Goal: Use online tool/utility: Utilize a website feature to perform a specific function

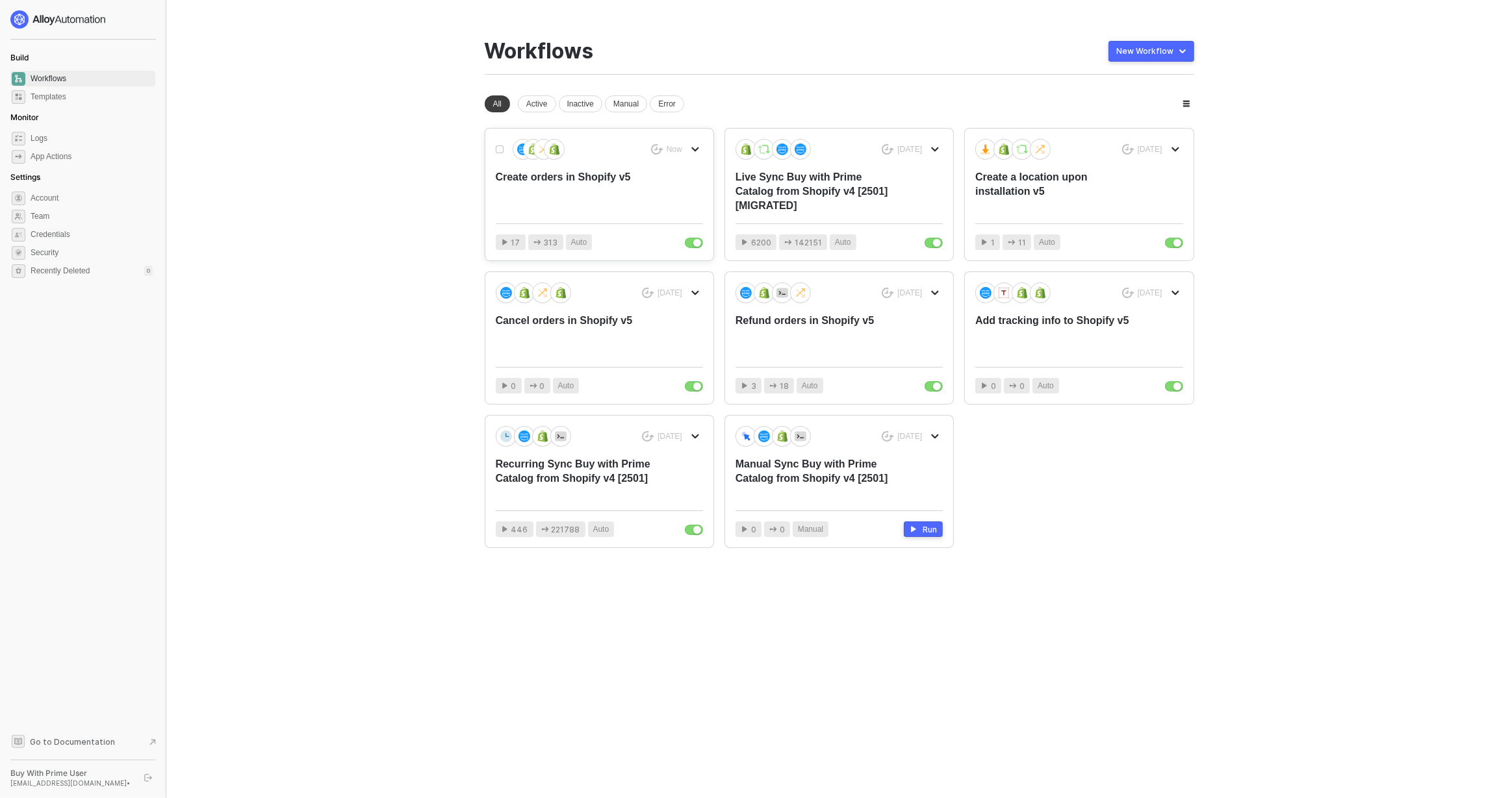
click at [591, 187] on div "Create orders in Shopify v5" at bounding box center [578, 191] width 165 height 43
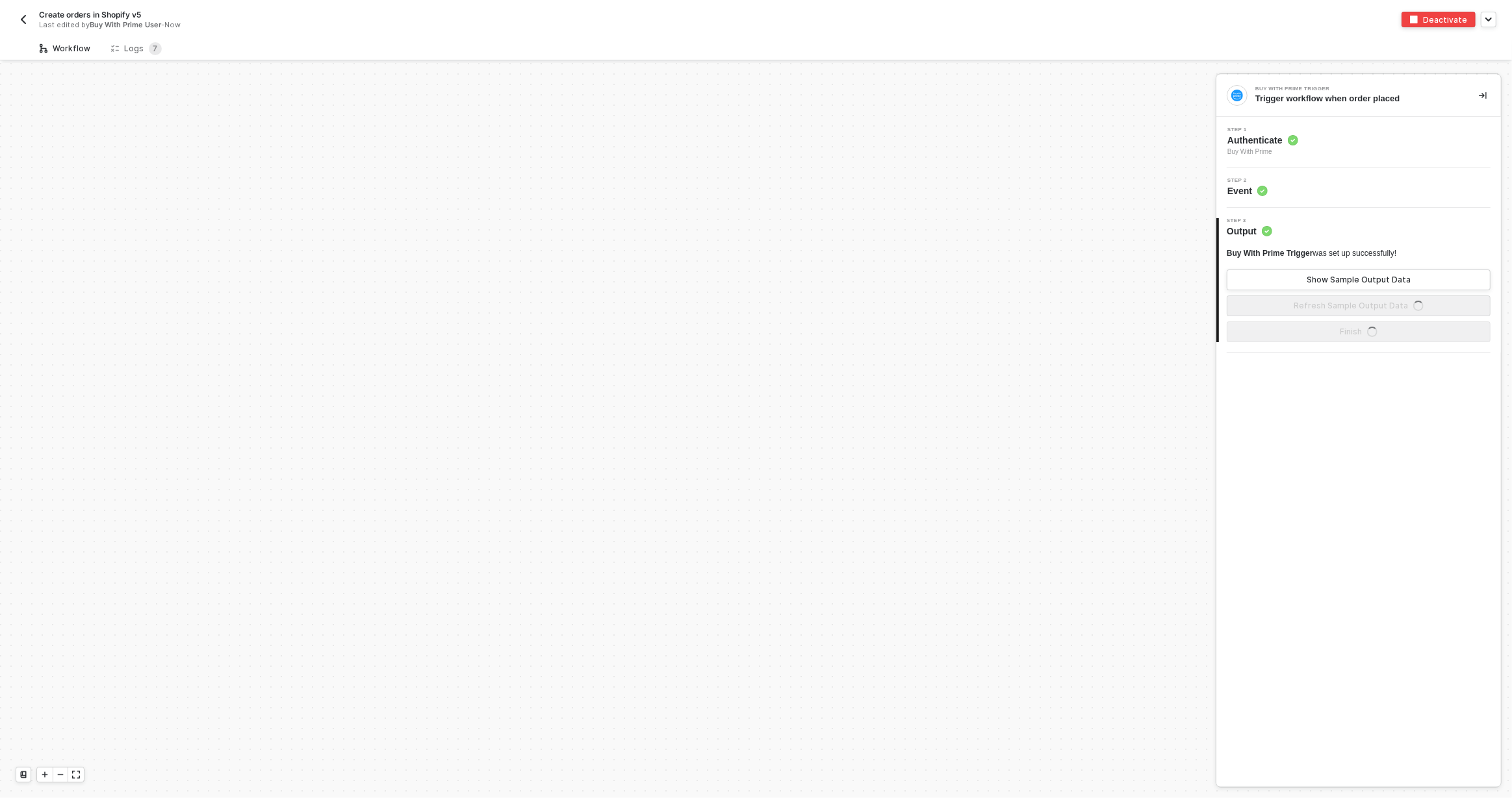
scroll to position [605, 0]
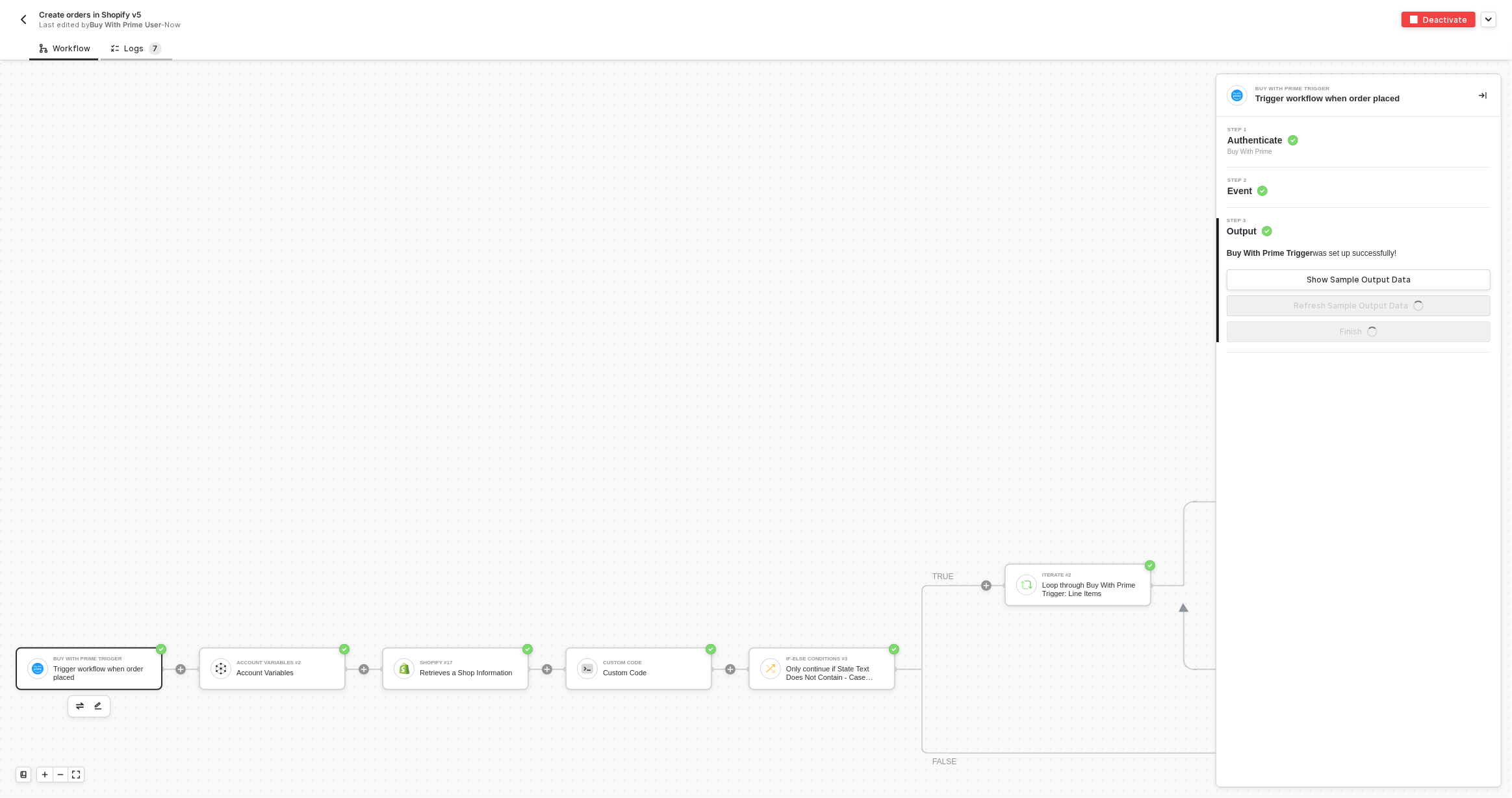
click at [156, 53] on span "7" at bounding box center [156, 49] width 13 height 13
